Goal: Information Seeking & Learning: Understand process/instructions

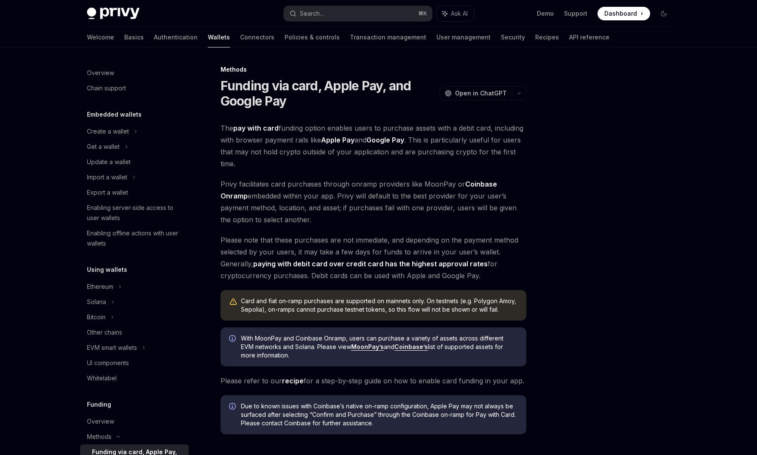
scroll to position [206, 0]
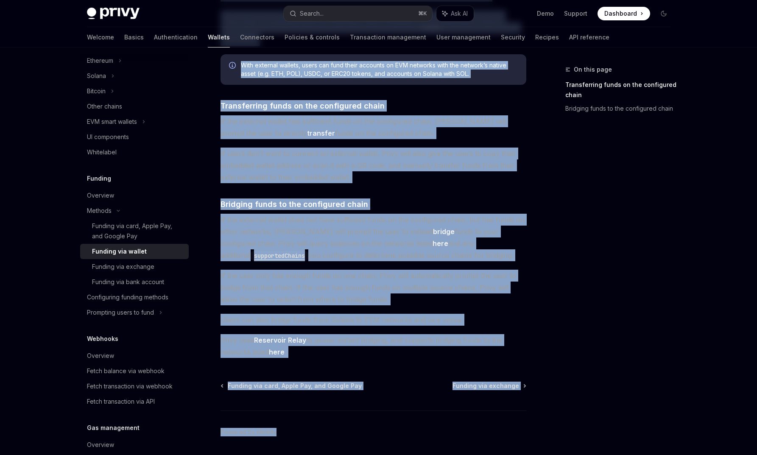
scroll to position [150, 0]
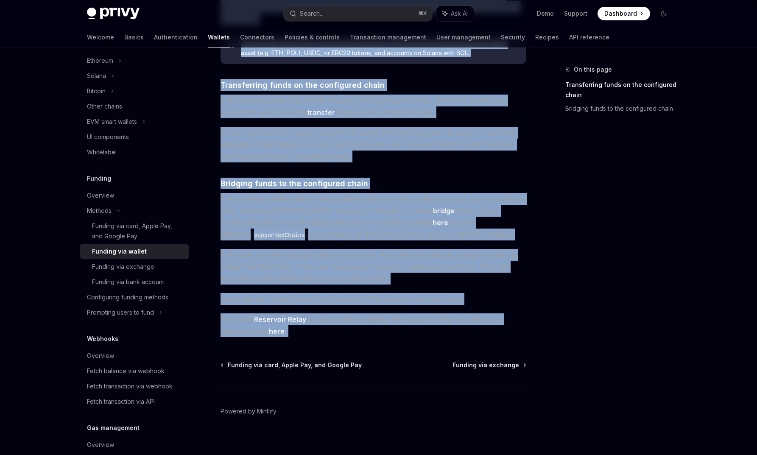
drag, startPoint x: 221, startPoint y: 79, endPoint x: 309, endPoint y: 338, distance: 273.5
click at [309, 338] on div "Methods Funding via wallet OpenAI Open in ChatGPT OpenAI Open in ChatGPT The tr…" at bounding box center [294, 189] width 468 height 548
copy div "Funding via wallet OpenAI Open in ChatGPT OpenAI Open in ChatGPT The transfer f…"
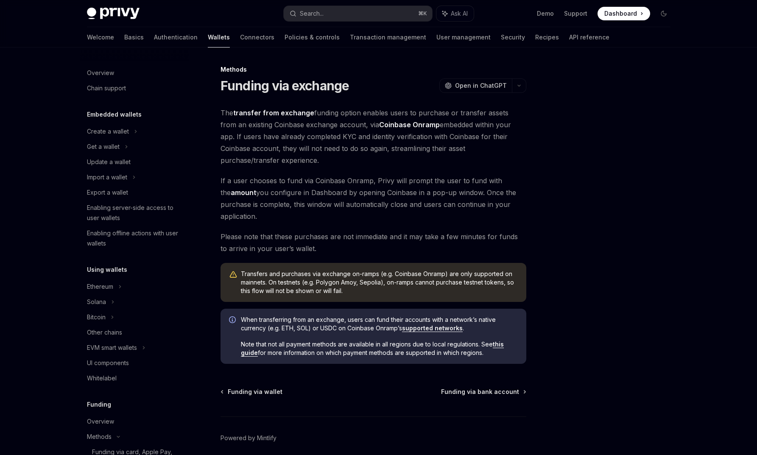
scroll to position [241, 0]
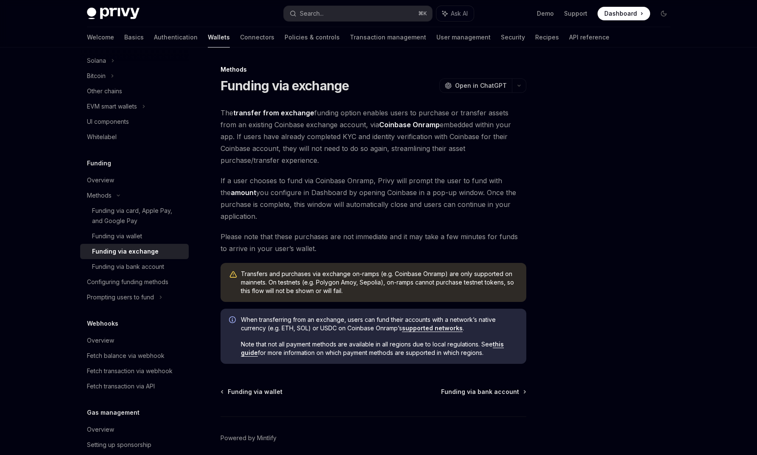
drag, startPoint x: 219, startPoint y: 81, endPoint x: 490, endPoint y: 358, distance: 387.6
click at [490, 358] on div "Methods Funding via exchange OpenAI Open in ChatGPT OpenAI Open in ChatGPT The …" at bounding box center [294, 276] width 468 height 425
copy div "Funding via exchange OpenAI Open in ChatGPT OpenAI Open in ChatGPT The transfer…"
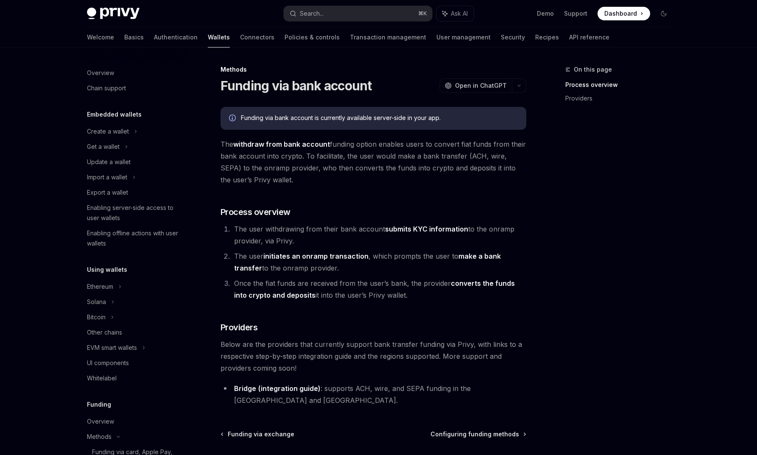
scroll to position [256, 0]
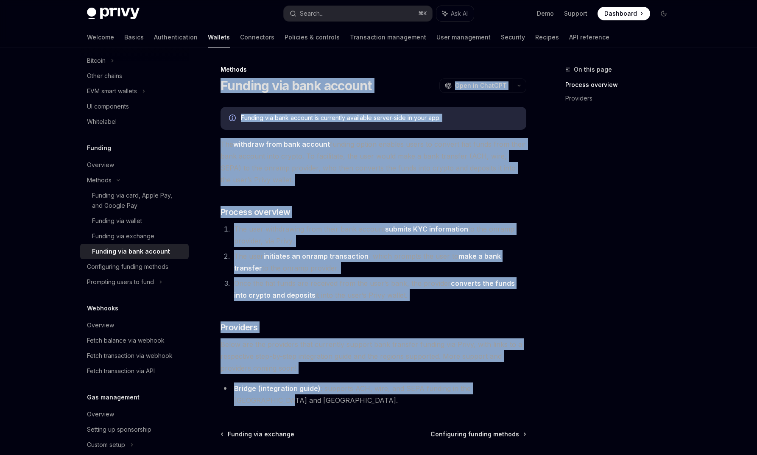
drag, startPoint x: 221, startPoint y: 84, endPoint x: 520, endPoint y: 392, distance: 429.3
click at [520, 392] on div "Methods Funding via bank account OpenAI Open in ChatGPT OpenAI Open in ChatGPT …" at bounding box center [294, 298] width 468 height 468
copy div "Funding via bank account OpenAI Open in ChatGPT OpenAI Open in ChatGPT Funding …"
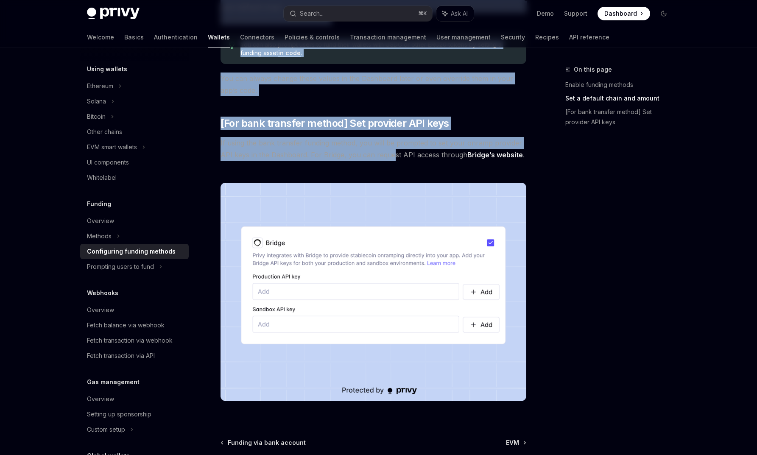
scroll to position [674, 0]
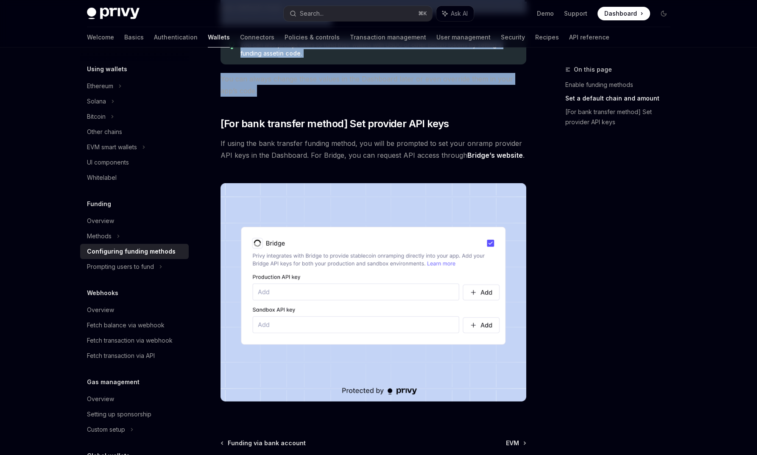
drag, startPoint x: 219, startPoint y: 82, endPoint x: 487, endPoint y: 90, distance: 268.0
copy div "Configuring funding methods OpenAI Open in ChatGPT OpenAI Open in ChatGPT To en…"
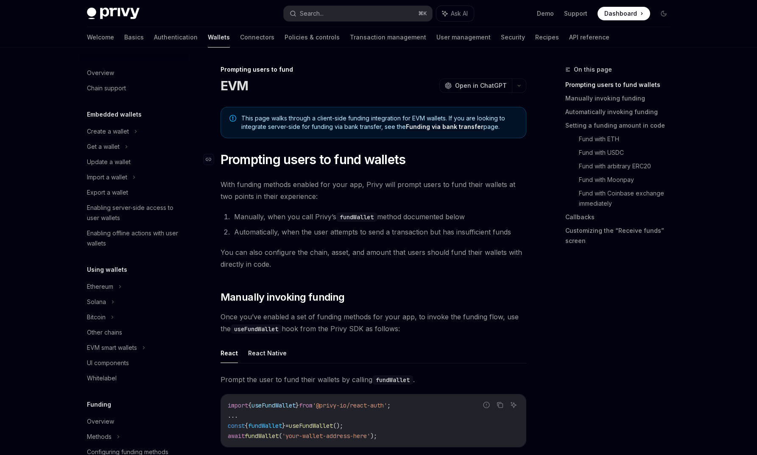
scroll to position [231, 0]
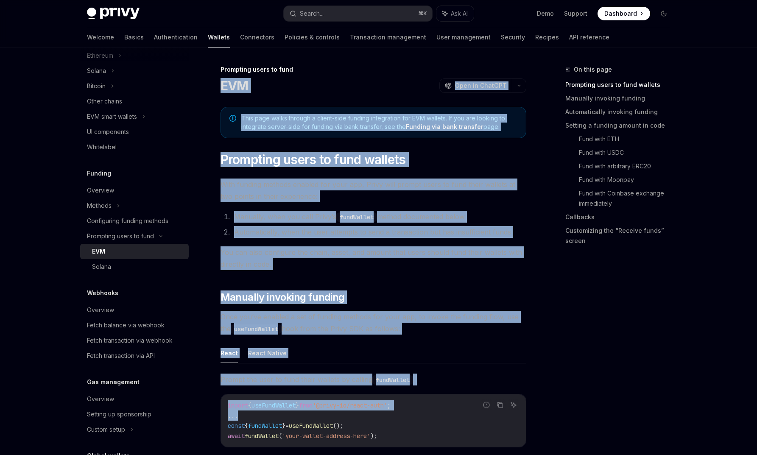
drag, startPoint x: 220, startPoint y: 83, endPoint x: 301, endPoint y: 404, distance: 331.6
click at [273, 354] on button "React Native" at bounding box center [267, 353] width 39 height 20
type textarea "*"
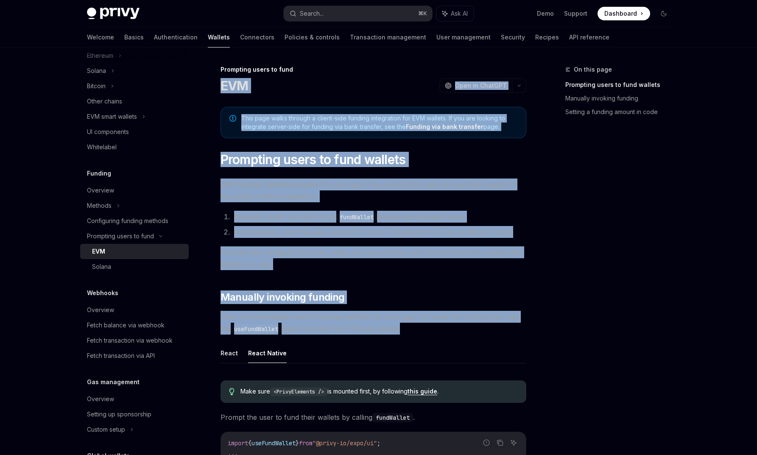
drag, startPoint x: 285, startPoint y: 354, endPoint x: 219, endPoint y: 81, distance: 281.0
copy div "EVM OpenAI Open in ChatGPT OpenAI Open in ChatGPT This page walks through a cli…"
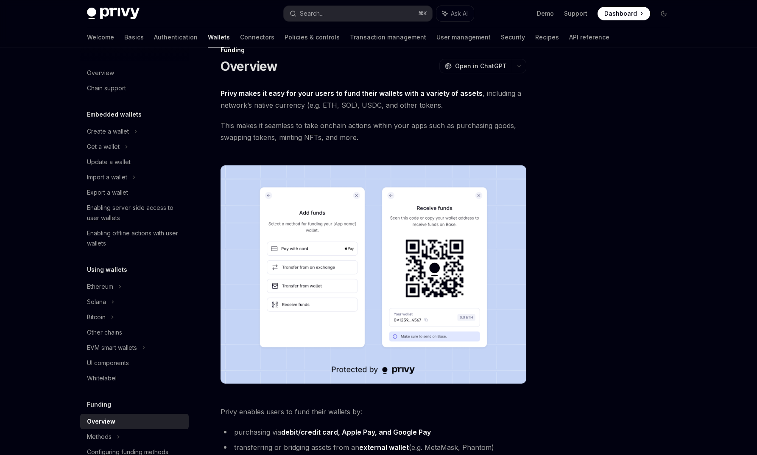
scroll to position [7, 0]
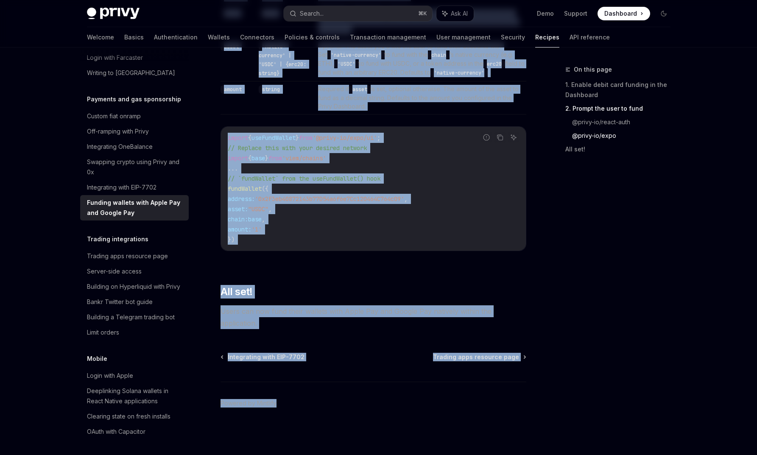
scroll to position [1064, 0]
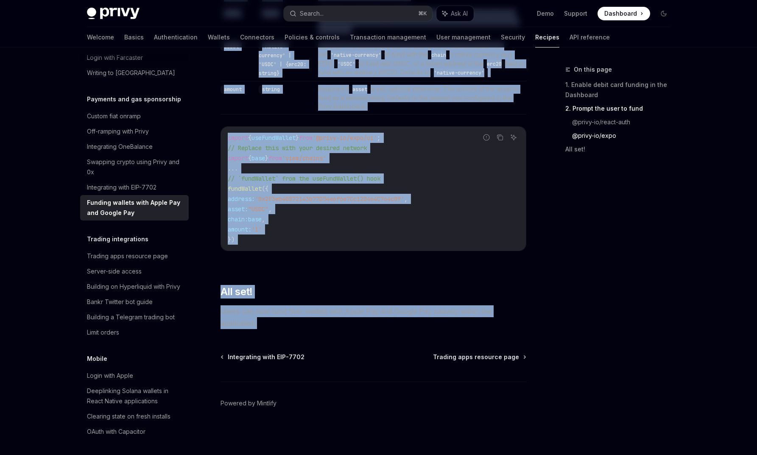
drag, startPoint x: 220, startPoint y: 85, endPoint x: 308, endPoint y: 325, distance: 255.5
copy div "Funding wallets with Apple Pay and Google Pay OpenAI Open in ChatGPT OpenAI Ope…"
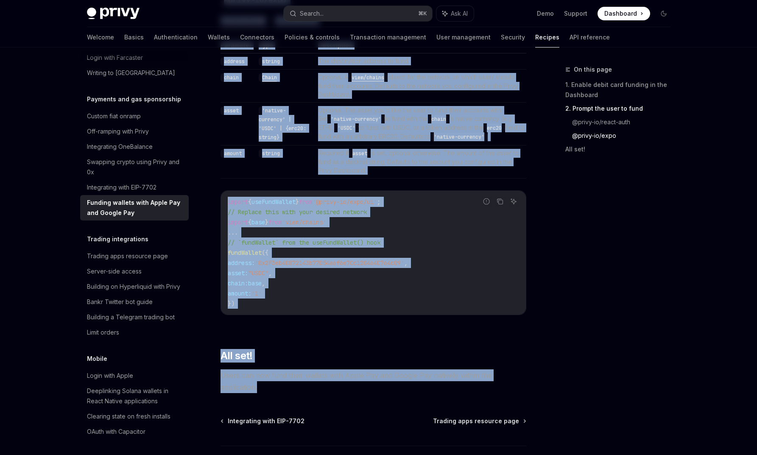
scroll to position [993, 0]
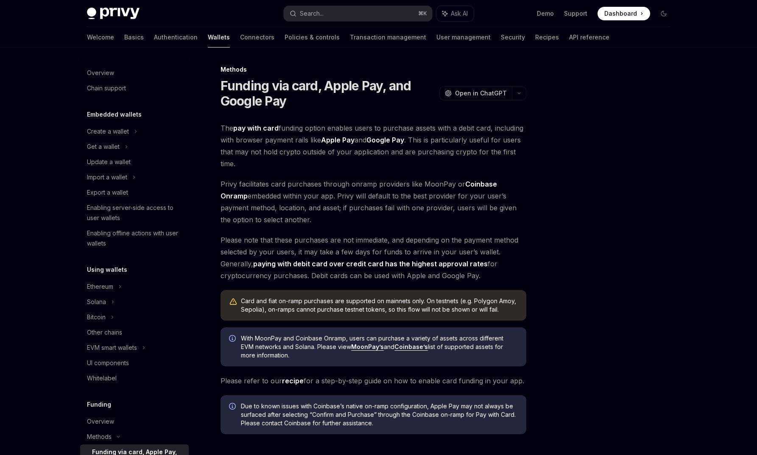
scroll to position [206, 0]
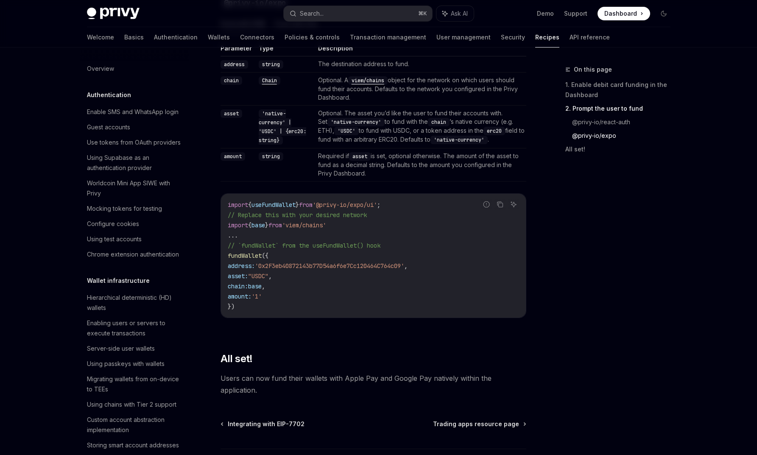
scroll to position [723, 0]
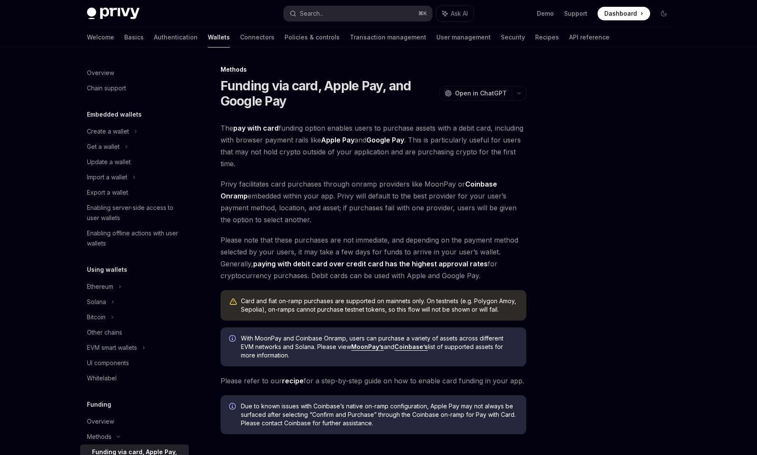
scroll to position [206, 0]
